Goal: Task Accomplishment & Management: Manage account settings

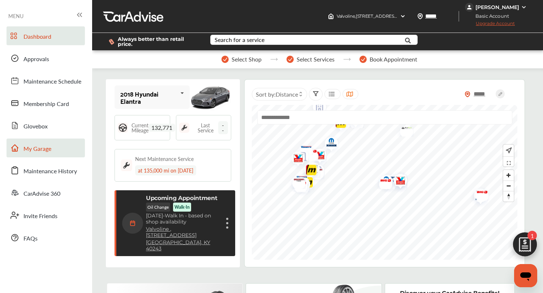
click at [56, 145] on link "My Garage" at bounding box center [46, 147] width 78 height 19
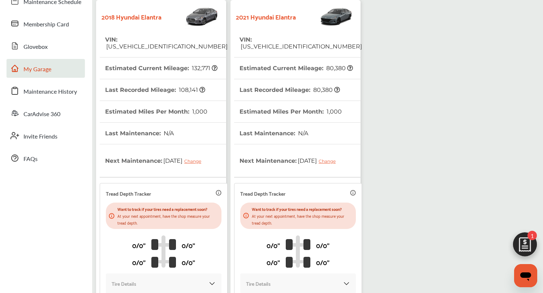
scroll to position [169, 0]
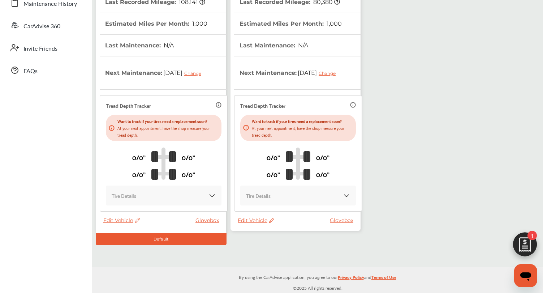
click at [246, 218] on span "Edit Vehicle" at bounding box center [256, 220] width 37 height 7
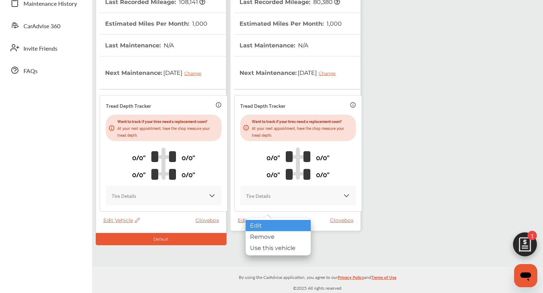
click at [249, 225] on div "Edit" at bounding box center [278, 225] width 65 height 11
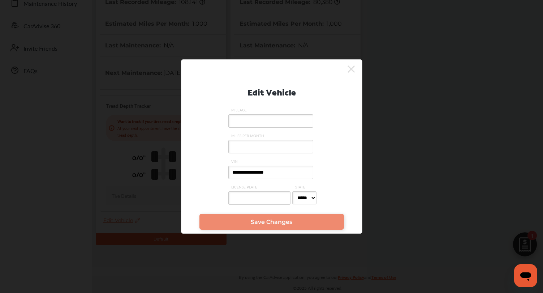
click at [353, 69] on icon at bounding box center [351, 69] width 7 height 12
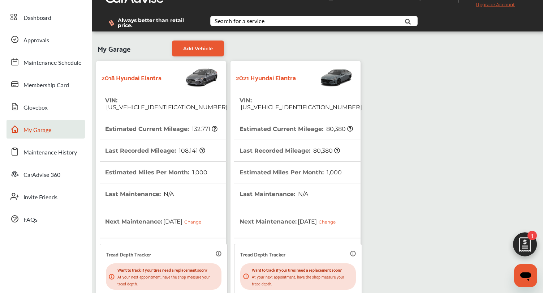
scroll to position [0, 0]
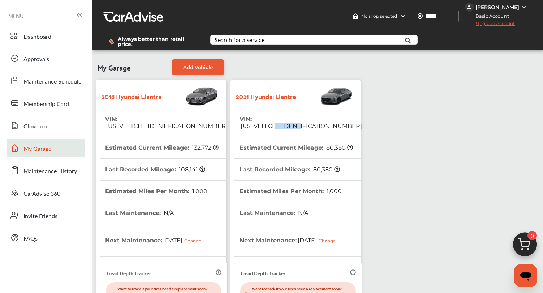
drag, startPoint x: 329, startPoint y: 119, endPoint x: 296, endPoint y: 119, distance: 32.2
click at [296, 119] on tr "VIN : KMHLP4AG9MU073549" at bounding box center [298, 122] width 128 height 29
copy span "U073549"
